Goal: Navigation & Orientation: Find specific page/section

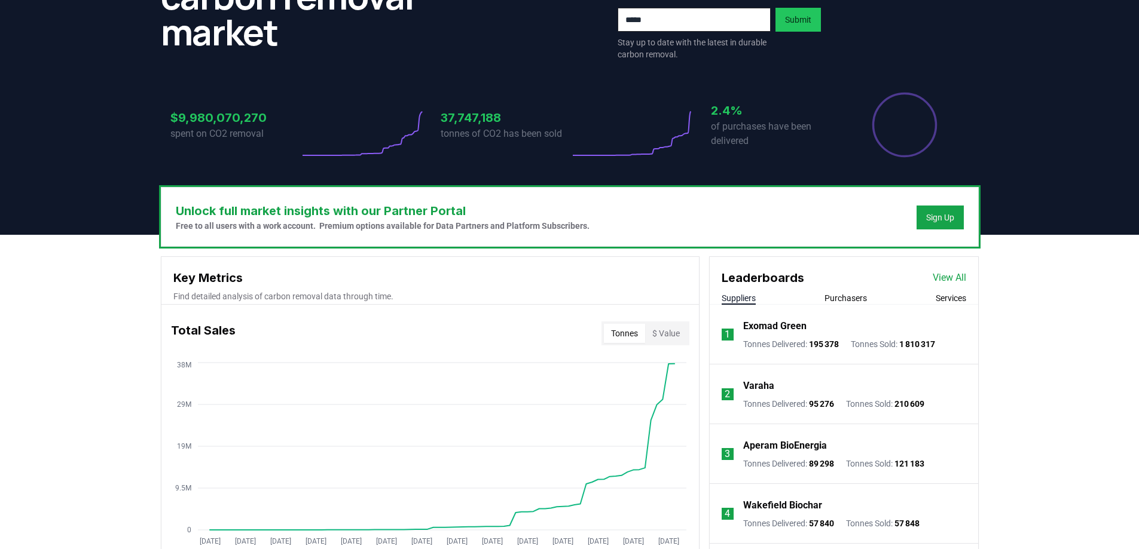
scroll to position [182, 0]
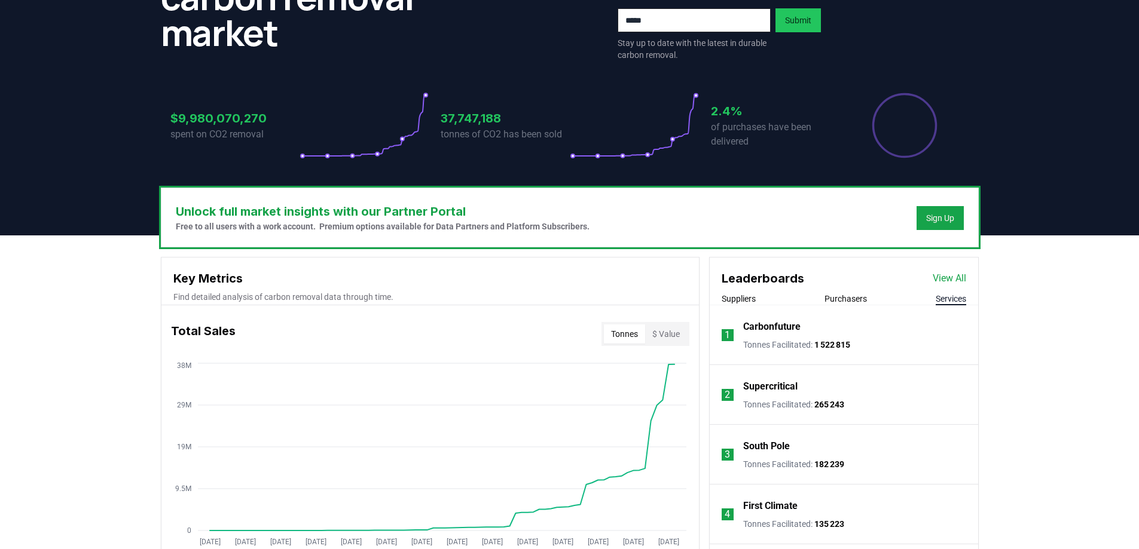
click at [941, 302] on button "Services" at bounding box center [950, 299] width 30 height 12
click at [959, 273] on link "View All" at bounding box center [948, 278] width 33 height 14
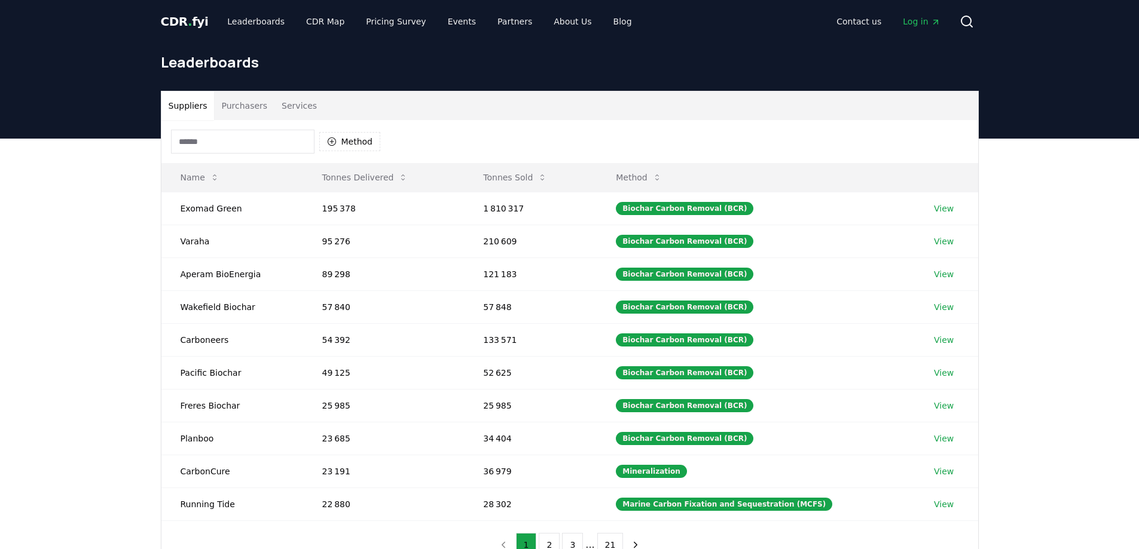
click at [292, 105] on button "Services" at bounding box center [299, 105] width 50 height 29
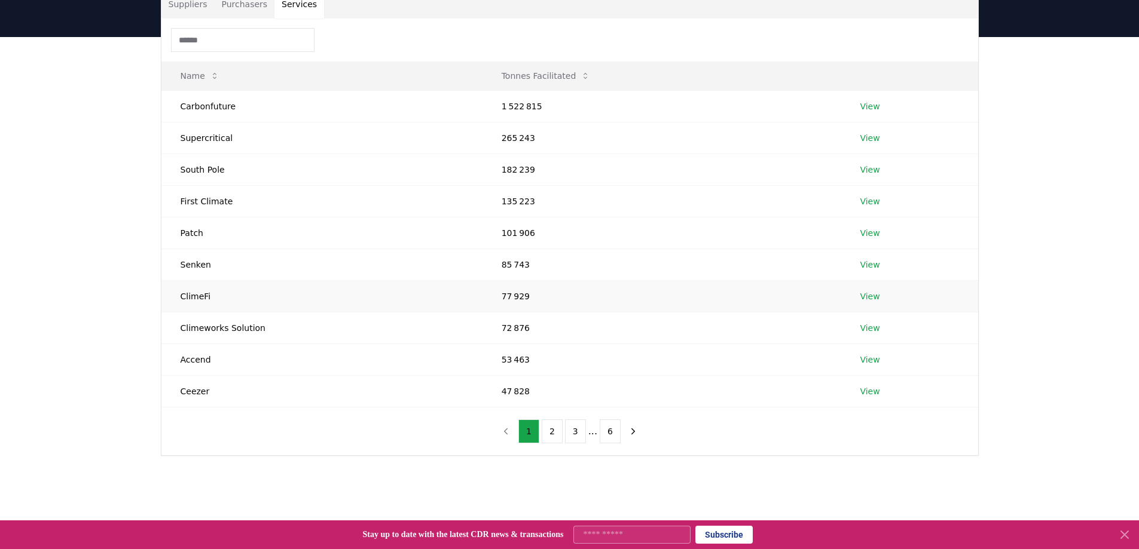
scroll to position [102, 0]
click at [611, 433] on button "6" at bounding box center [608, 431] width 20 height 24
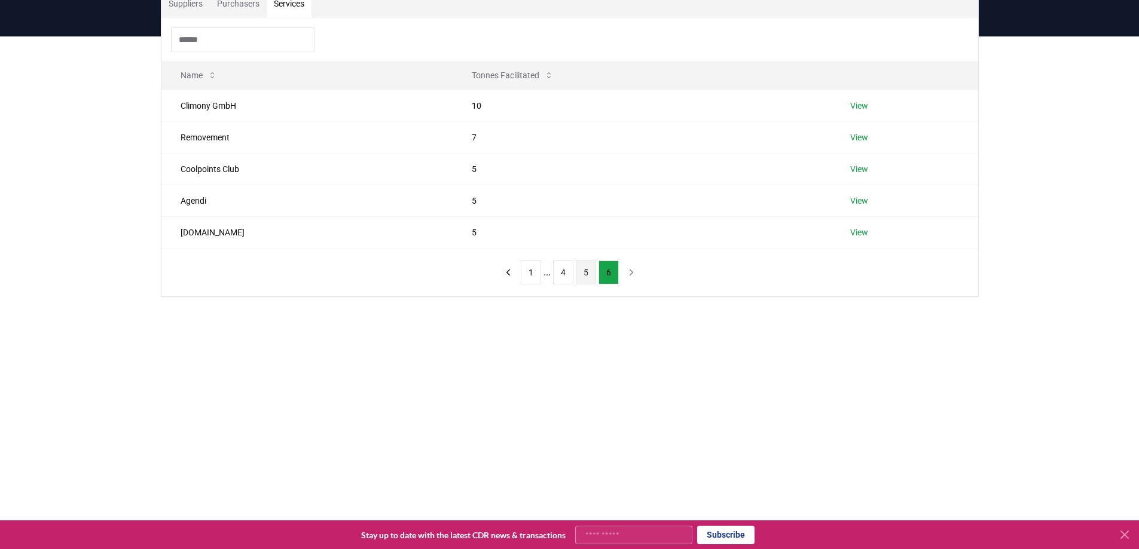
click at [580, 273] on button "5" at bounding box center [586, 273] width 20 height 24
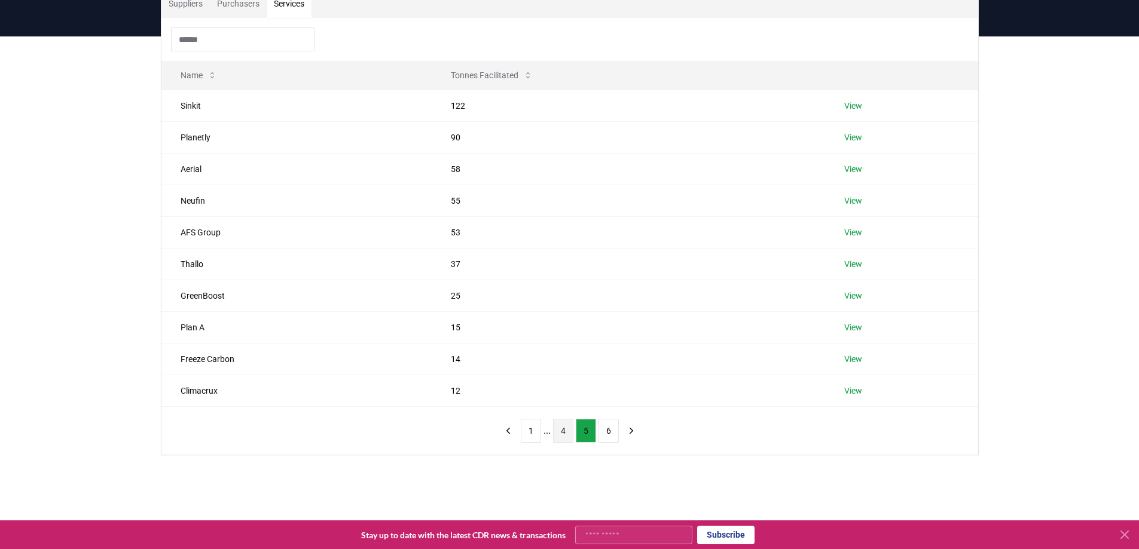
click at [559, 433] on button "4" at bounding box center [563, 431] width 20 height 24
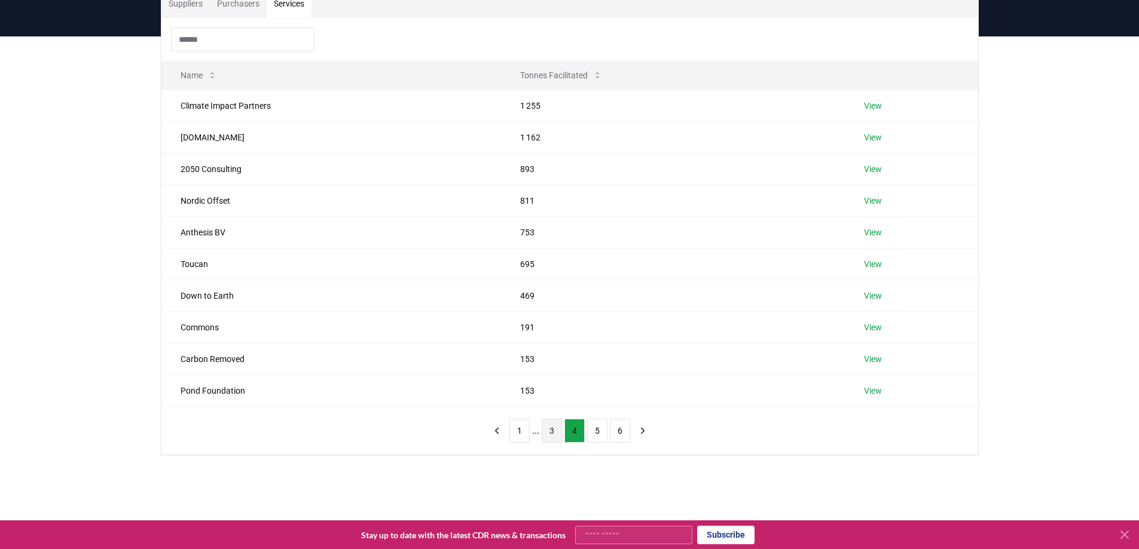
click at [546, 431] on button "3" at bounding box center [552, 431] width 20 height 24
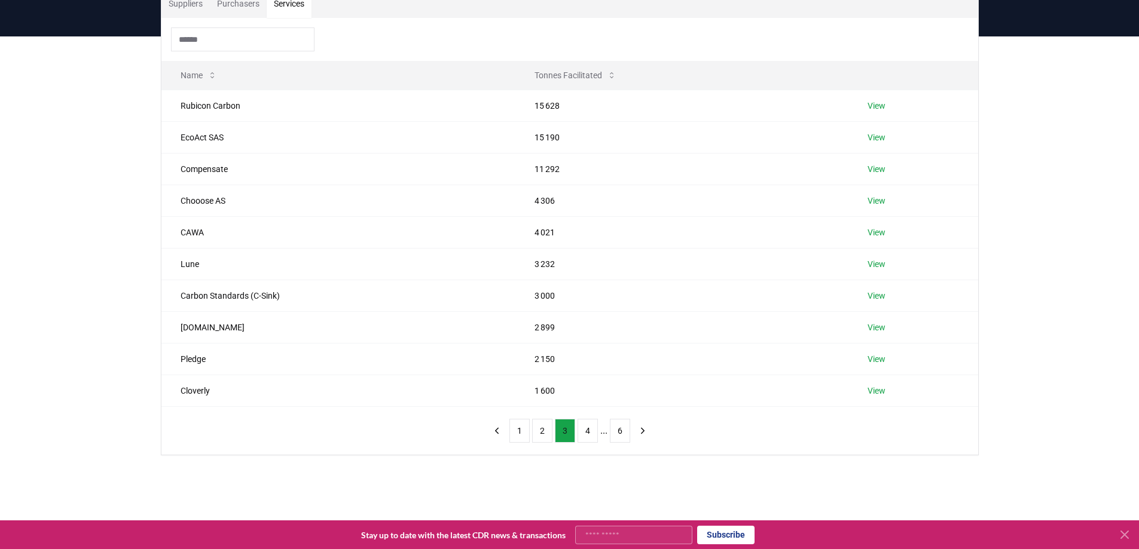
click at [546, 431] on button "2" at bounding box center [542, 431] width 20 height 24
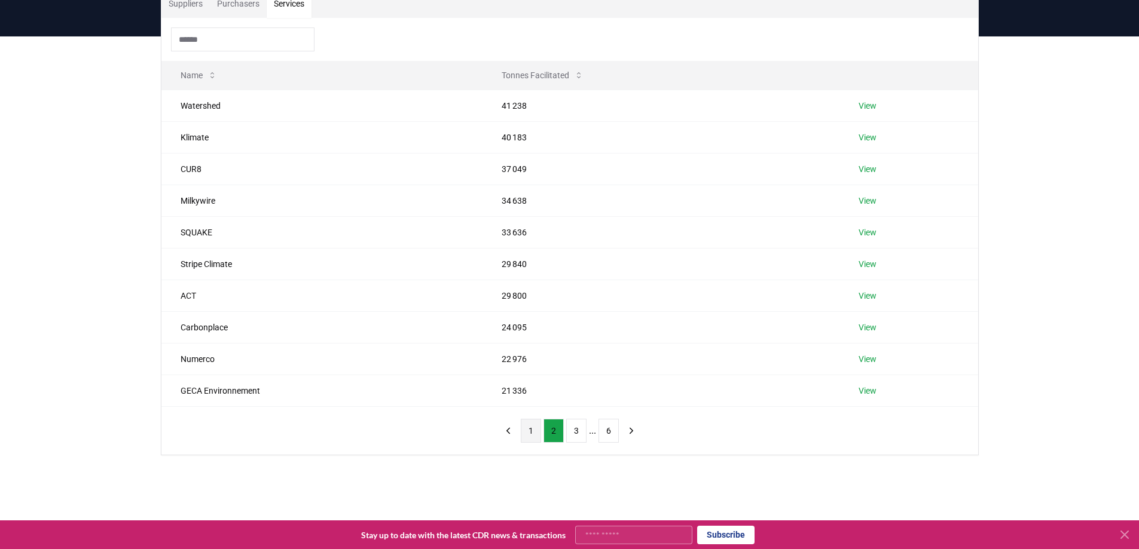
click at [528, 431] on button "1" at bounding box center [531, 431] width 20 height 24
